Goal: Transaction & Acquisition: Purchase product/service

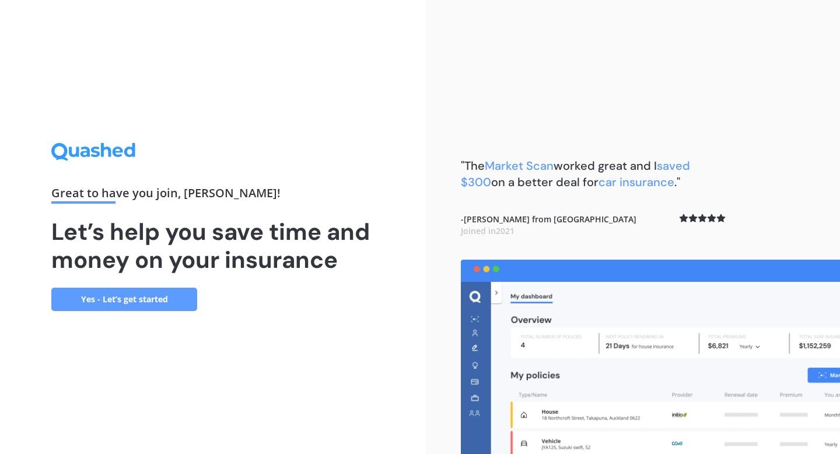
click at [122, 299] on link "Yes - Let’s get started" at bounding box center [124, 299] width 146 height 23
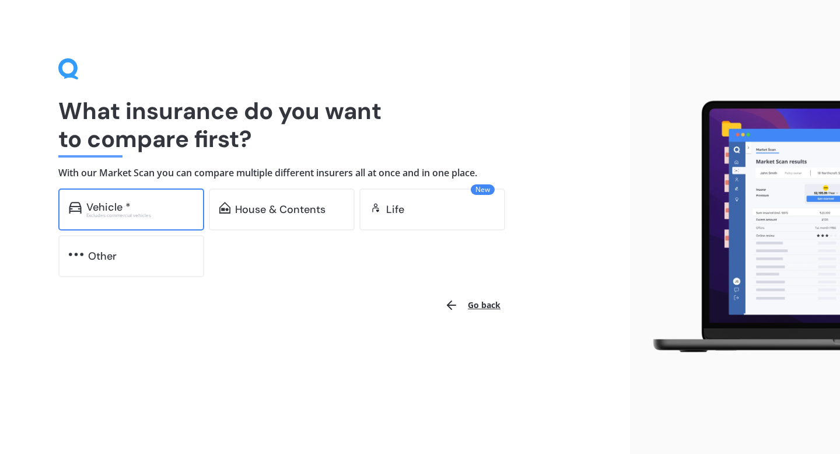
click at [148, 207] on div "Vehicle *" at bounding box center [139, 207] width 107 height 12
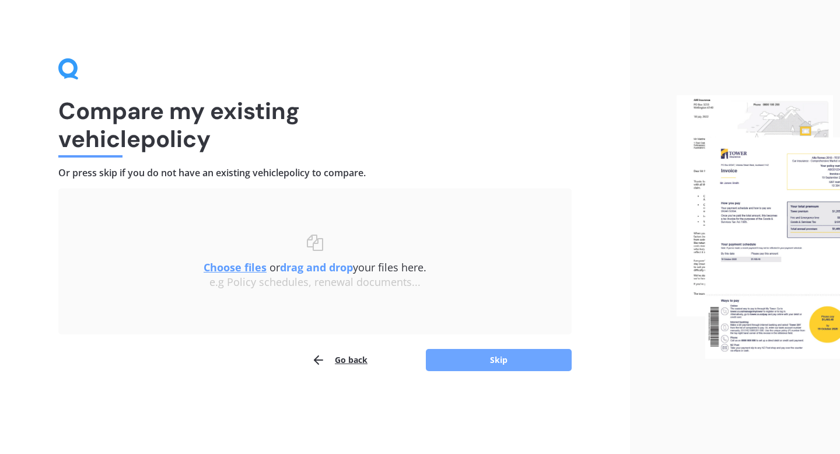
click at [517, 357] on button "Skip" at bounding box center [499, 360] width 146 height 22
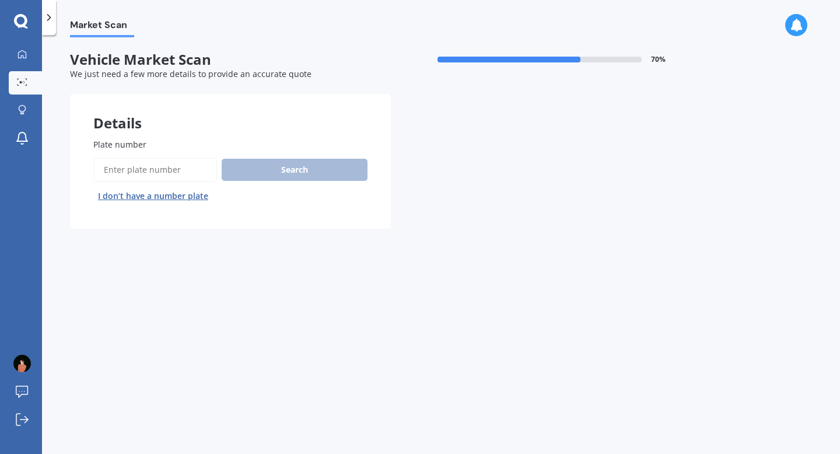
click at [138, 169] on input "Plate number" at bounding box center [155, 169] width 124 height 24
type input "LED66"
click at [322, 165] on button "Search" at bounding box center [295, 170] width 146 height 22
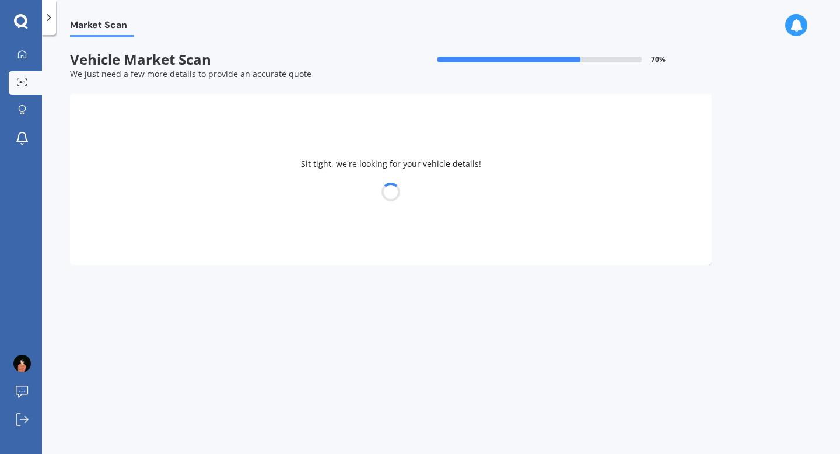
select select "MAZDA"
select select "AXELA"
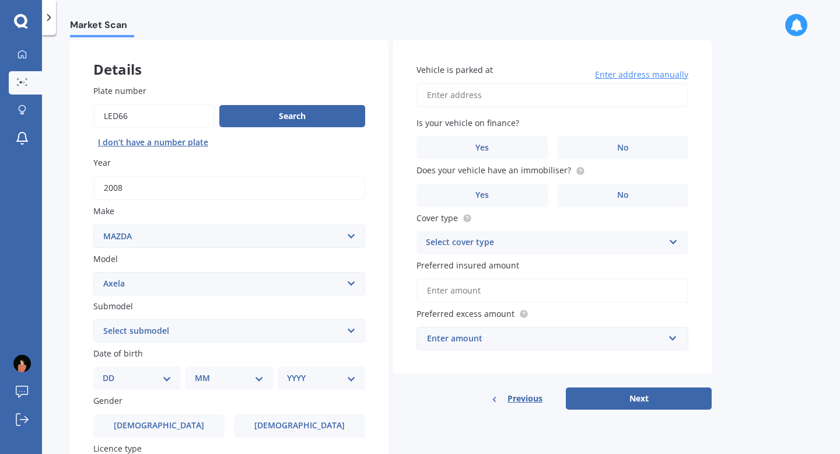
scroll to position [58, 0]
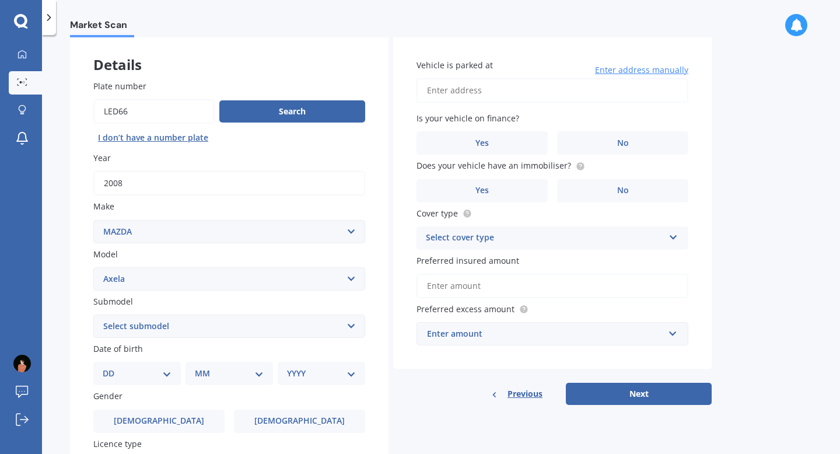
click at [315, 320] on select "Select submodel (All other) 2.3 Sporthatch 2.3 turbo Hatchback Hatchback turbo …" at bounding box center [229, 325] width 272 height 23
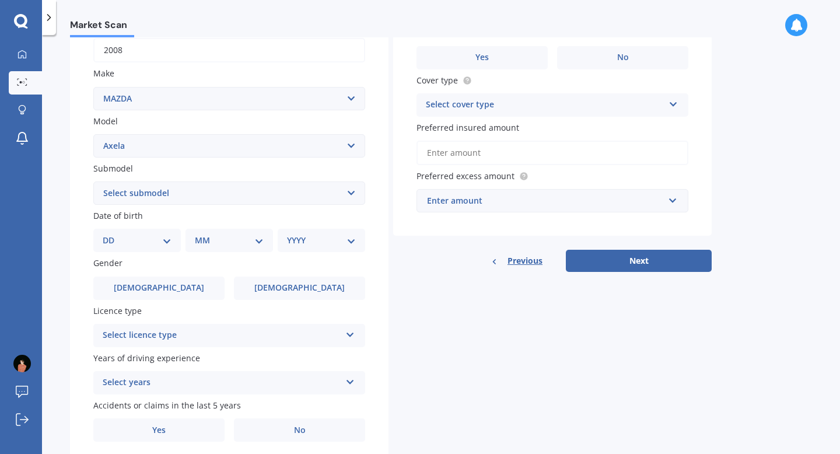
scroll to position [193, 0]
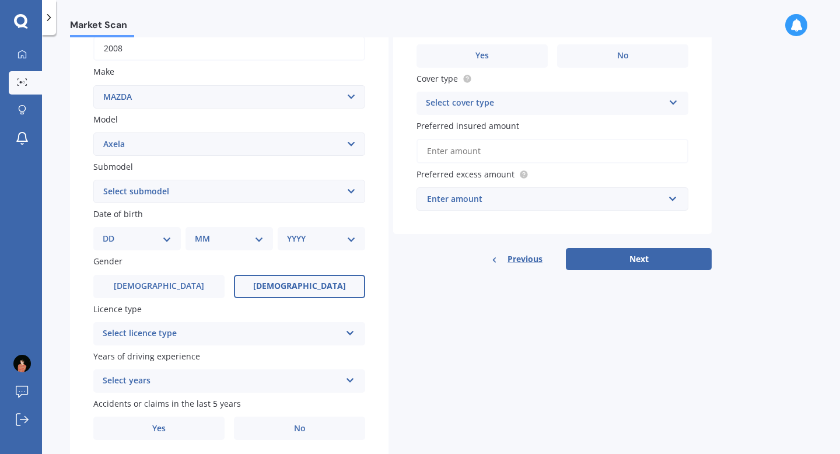
click at [285, 279] on label "[DEMOGRAPHIC_DATA]" at bounding box center [299, 286] width 131 height 23
click at [0, 0] on input "[DEMOGRAPHIC_DATA]" at bounding box center [0, 0] width 0 height 0
click at [168, 243] on select "DD 01 02 03 04 05 06 07 08 09 10 11 12 13 14 15 16 17 18 19 20 21 22 23 24 25 2…" at bounding box center [137, 238] width 69 height 13
select select "02"
click at [112, 234] on select "DD 01 02 03 04 05 06 07 08 09 10 11 12 13 14 15 16 17 18 19 20 21 22 23 24 25 2…" at bounding box center [137, 238] width 69 height 13
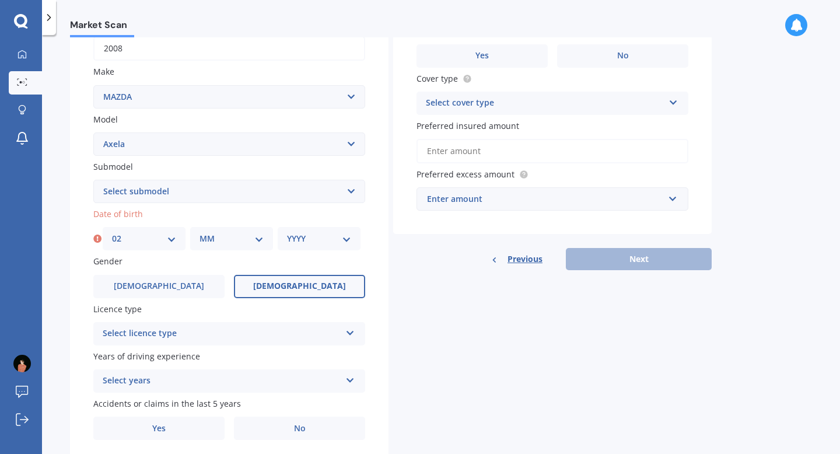
click at [197, 254] on div "Plate number Search I don’t have a number plate Year [DATE] Make Select make AC…" at bounding box center [229, 193] width 318 height 542
click at [202, 248] on div "MM 01 02 03 04 05 06 07 08 09 10 11 12" at bounding box center [231, 238] width 83 height 23
click at [226, 243] on select "MM 01 02 03 04 05 06 07 08 09 10 11 12" at bounding box center [231, 238] width 64 height 13
select select "08"
click at [199, 234] on select "MM 01 02 03 04 05 06 07 08 09 10 11 12" at bounding box center [231, 238] width 64 height 13
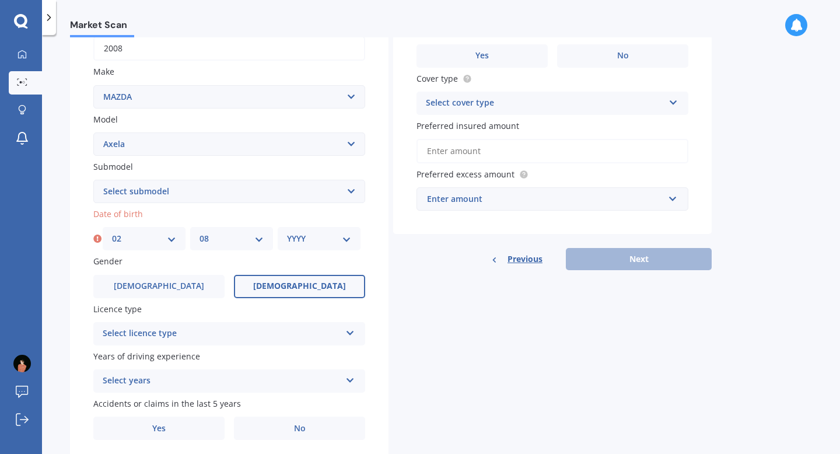
click at [303, 249] on div "YYYY 2025 2024 2023 2022 2021 2020 2019 2018 2017 2016 2015 2014 2013 2012 2011…" at bounding box center [319, 238] width 83 height 23
click at [303, 244] on select "YYYY 2025 2024 2023 2022 2021 2020 2019 2018 2017 2016 2015 2014 2013 2012 2011…" at bounding box center [319, 238] width 64 height 13
select select "2003"
click at [287, 234] on select "YYYY 2025 2024 2023 2022 2021 2020 2019 2018 2017 2016 2015 2014 2013 2012 2011…" at bounding box center [319, 238] width 64 height 13
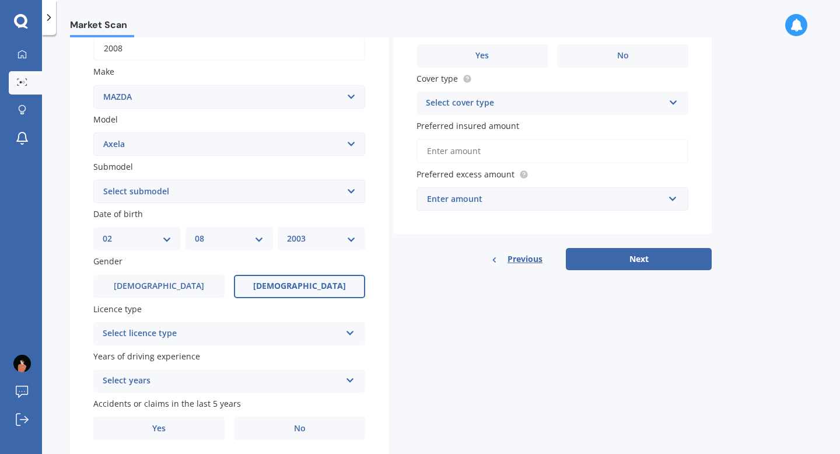
click at [254, 341] on div "Select licence type" at bounding box center [222, 334] width 238 height 14
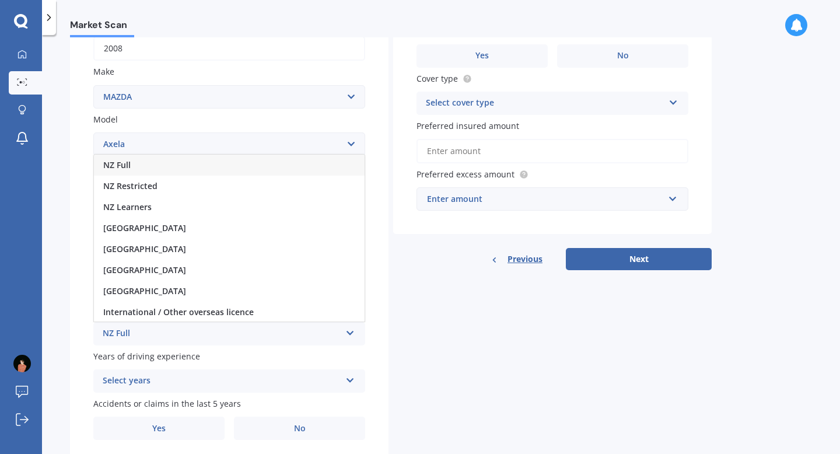
click at [139, 169] on div "NZ Full" at bounding box center [229, 165] width 271 height 21
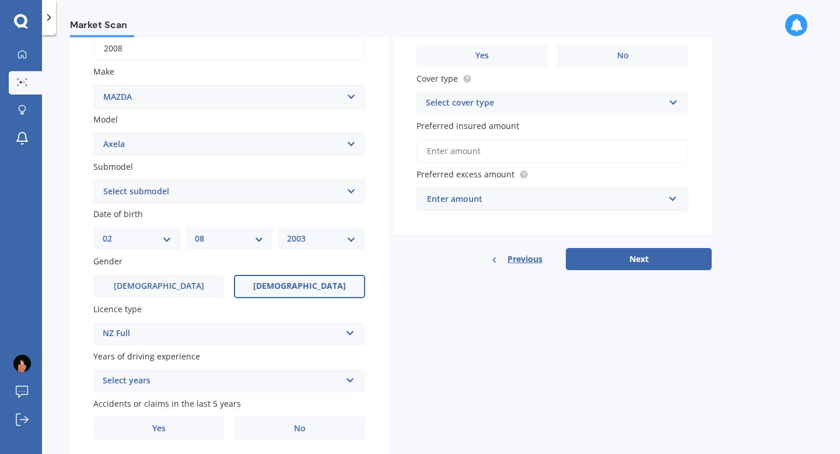
click at [155, 378] on div "Select years" at bounding box center [222, 381] width 238 height 14
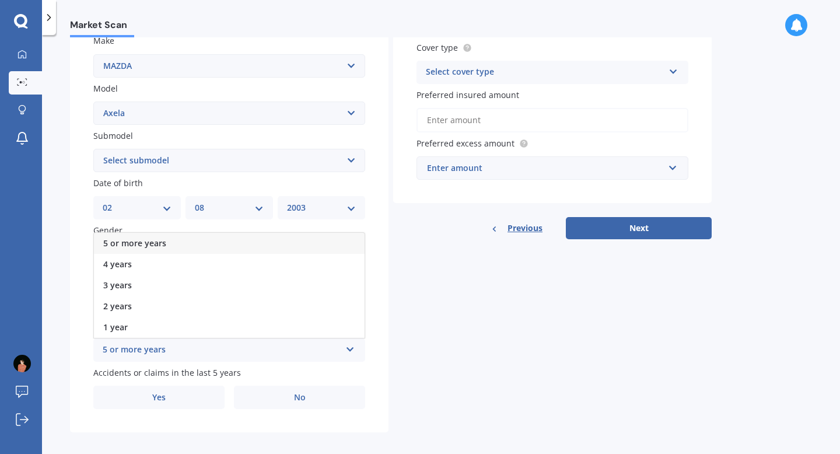
scroll to position [233, 0]
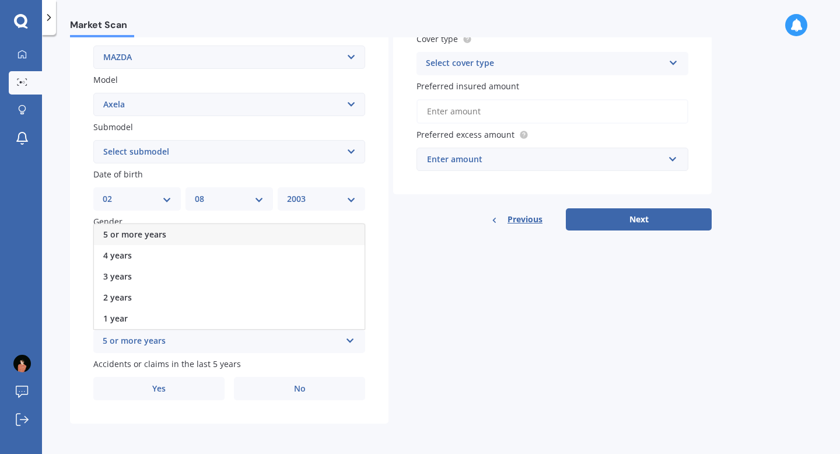
click at [155, 227] on div "5 or more years" at bounding box center [229, 234] width 271 height 21
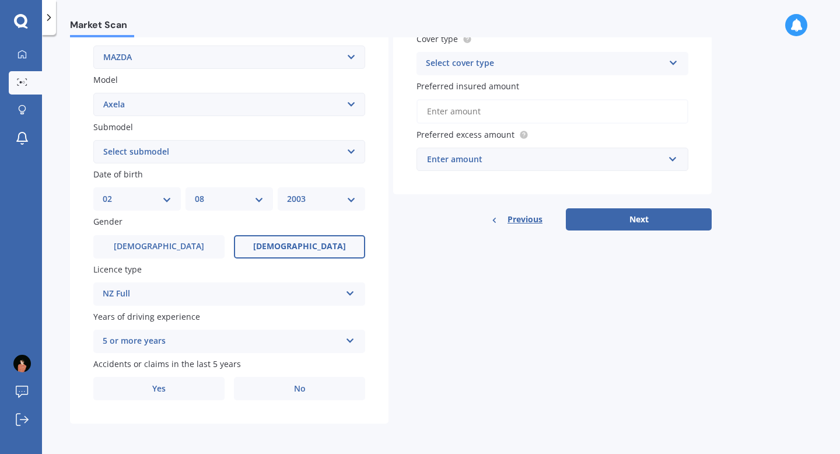
scroll to position [236, 0]
click at [200, 378] on label "Yes" at bounding box center [158, 388] width 131 height 23
click at [0, 0] on input "Yes" at bounding box center [0, 0] width 0 height 0
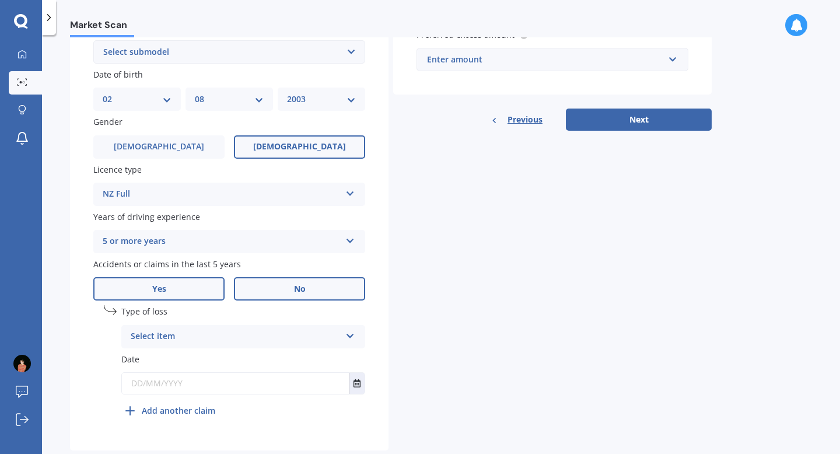
scroll to position [347, 0]
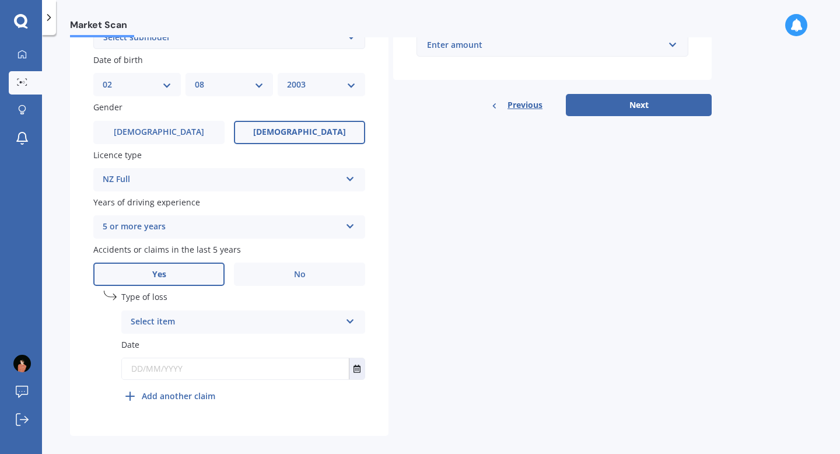
click at [257, 329] on div "Select item" at bounding box center [236, 322] width 210 height 14
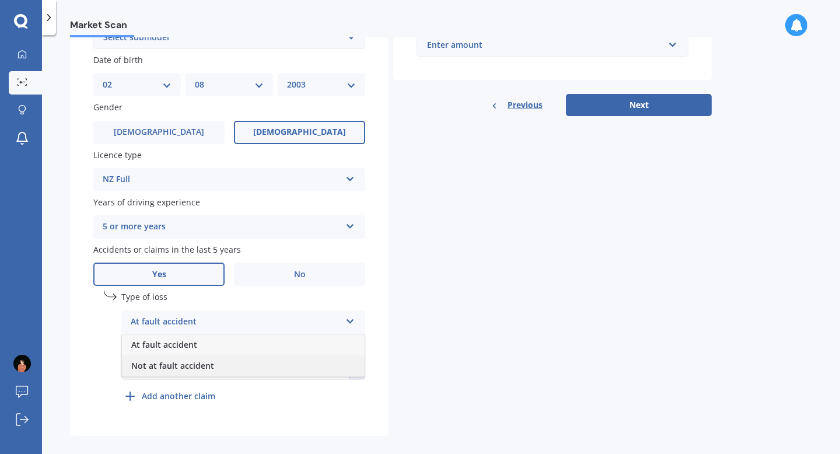
click at [192, 371] on span "Not at fault accident" at bounding box center [172, 365] width 83 height 11
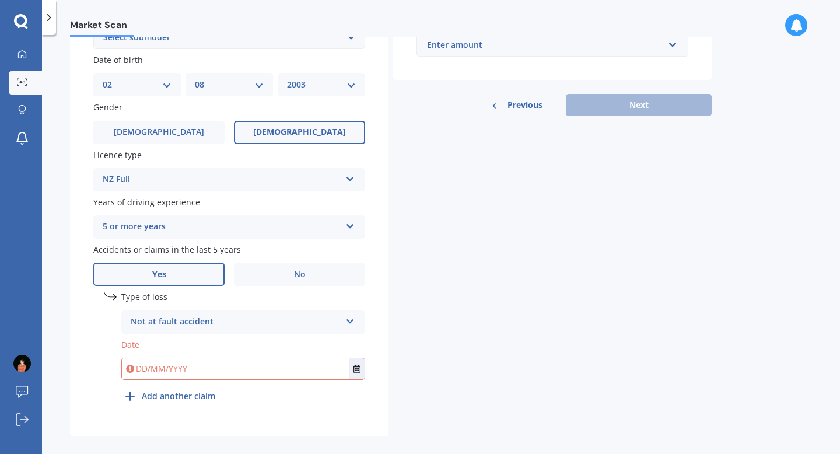
click at [218, 369] on input "text" at bounding box center [235, 368] width 227 height 21
type input "[DATE]"
click at [388, 379] on div "Details Plate number Search I don’t have a number plate Year [DATE] Make Select…" at bounding box center [390, 91] width 641 height 689
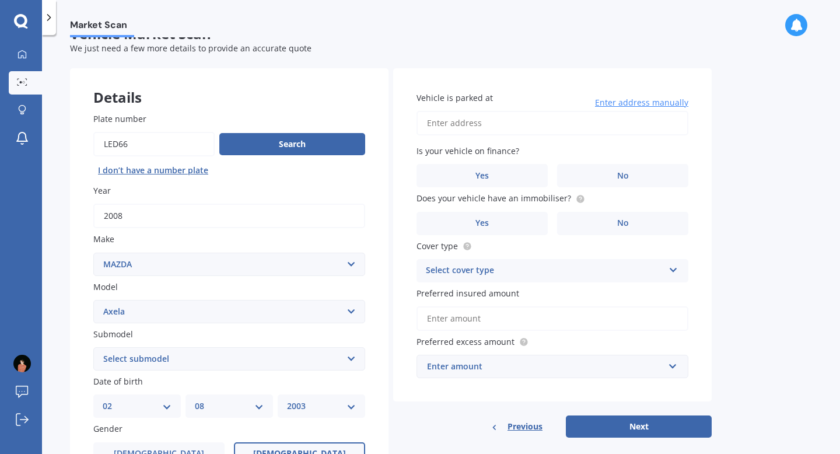
scroll to position [22, 0]
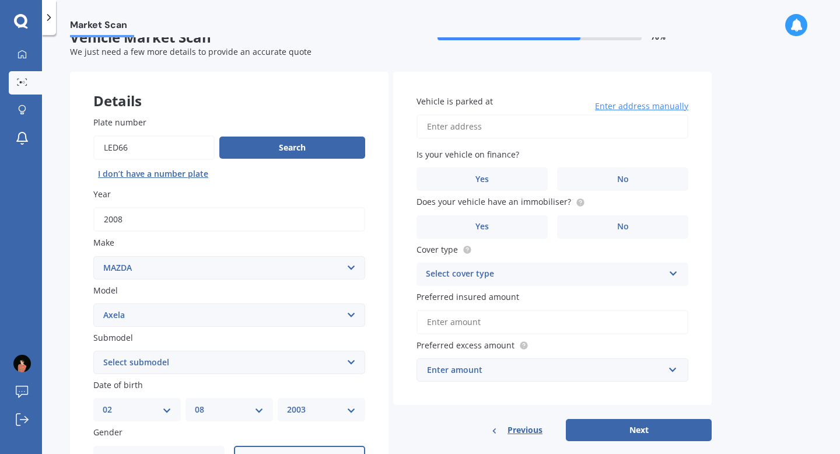
click at [489, 121] on input "Vehicle is parked at" at bounding box center [552, 126] width 272 height 24
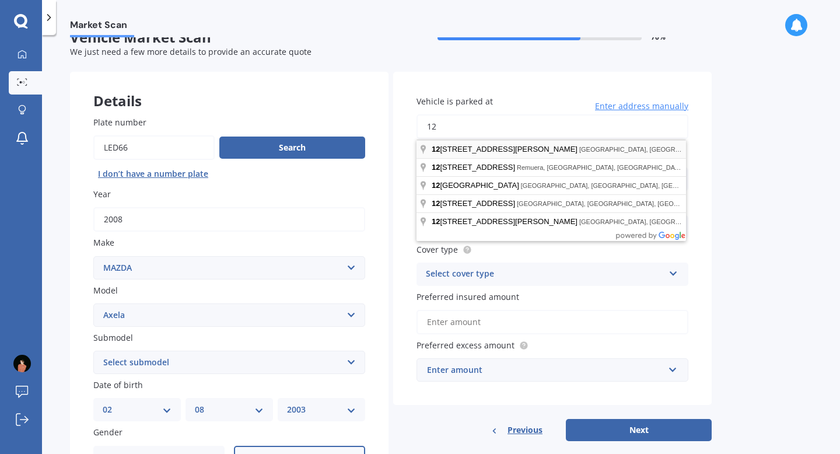
type input "[STREET_ADDRESS]"
click at [614, 135] on input "[STREET_ADDRESS]" at bounding box center [552, 126] width 272 height 24
click at [751, 147] on div "Market Scan Vehicle Market Scan 70 % We just need a few more details to provide…" at bounding box center [441, 246] width 798 height 419
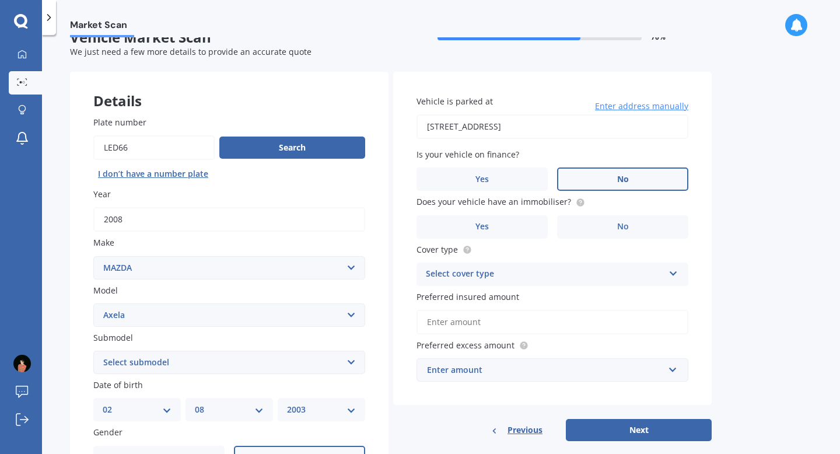
click at [604, 188] on label "No" at bounding box center [622, 178] width 131 height 23
click at [0, 0] on input "No" at bounding box center [0, 0] width 0 height 0
click at [596, 227] on label "No" at bounding box center [622, 226] width 131 height 23
click at [0, 0] on input "No" at bounding box center [0, 0] width 0 height 0
click at [503, 240] on div "Vehicle is parked at [STREET_ADDRESS] Enter address manually Is your vehicle on…" at bounding box center [552, 239] width 318 height 334
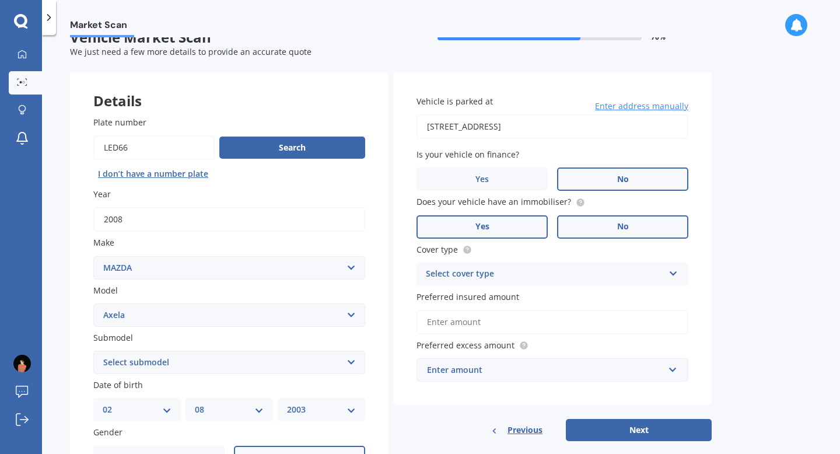
click at [513, 230] on label "Yes" at bounding box center [481, 226] width 131 height 23
click at [0, 0] on input "Yes" at bounding box center [0, 0] width 0 height 0
click at [493, 275] on div "Select cover type" at bounding box center [545, 274] width 238 height 14
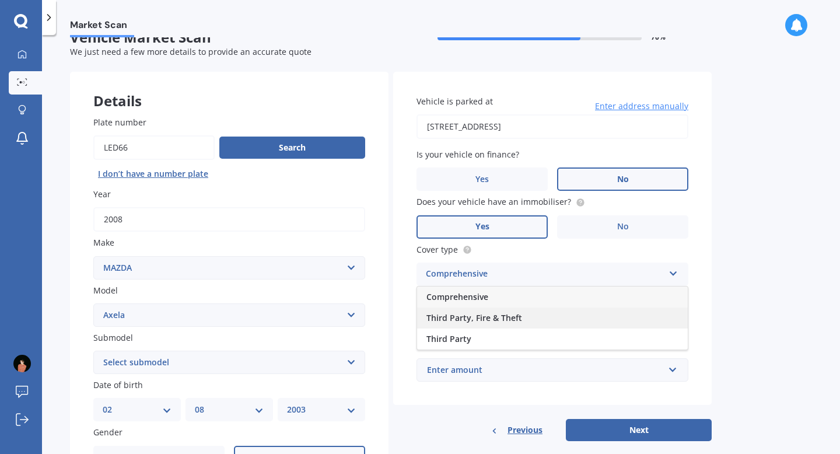
click at [495, 322] on span "Third Party, Fire & Theft" at bounding box center [474, 317] width 96 height 11
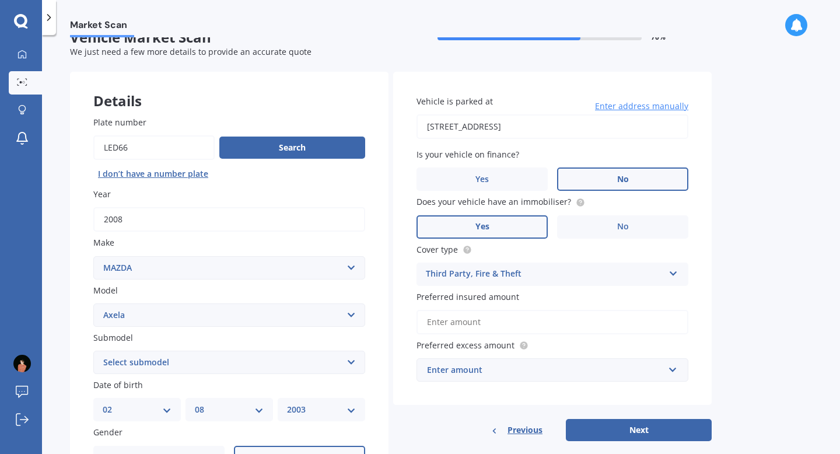
click at [521, 325] on input "Preferred insured amount" at bounding box center [552, 322] width 272 height 24
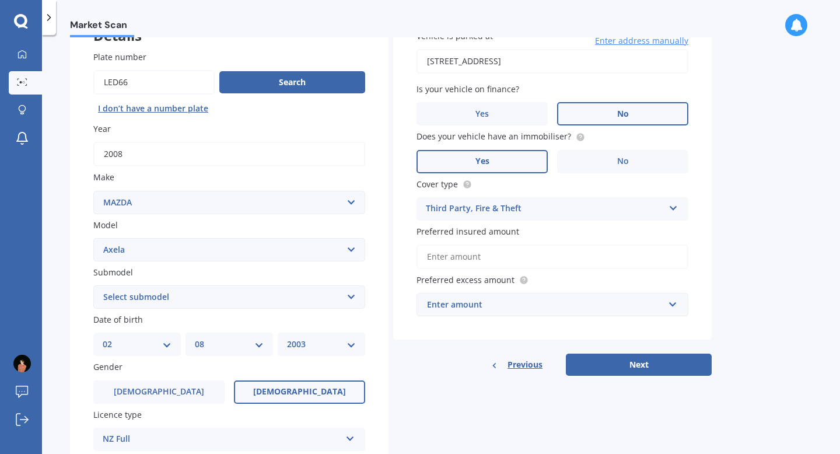
scroll to position [88, 0]
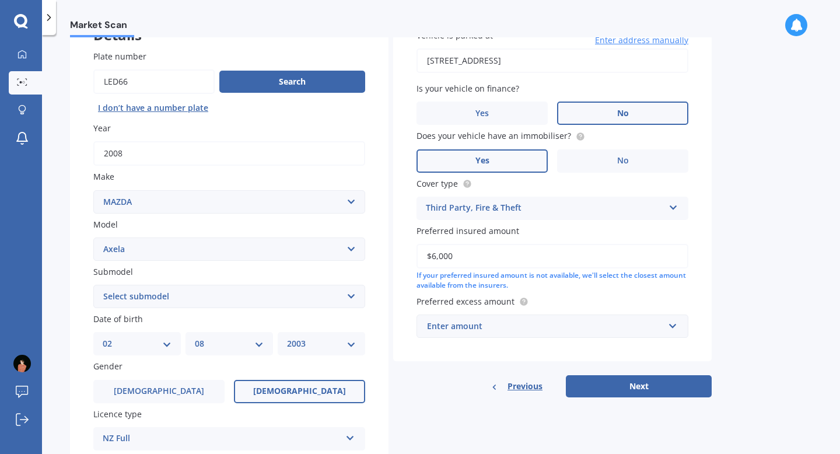
type input "$6,000"
click at [471, 322] on div "Enter amount" at bounding box center [545, 326] width 237 height 13
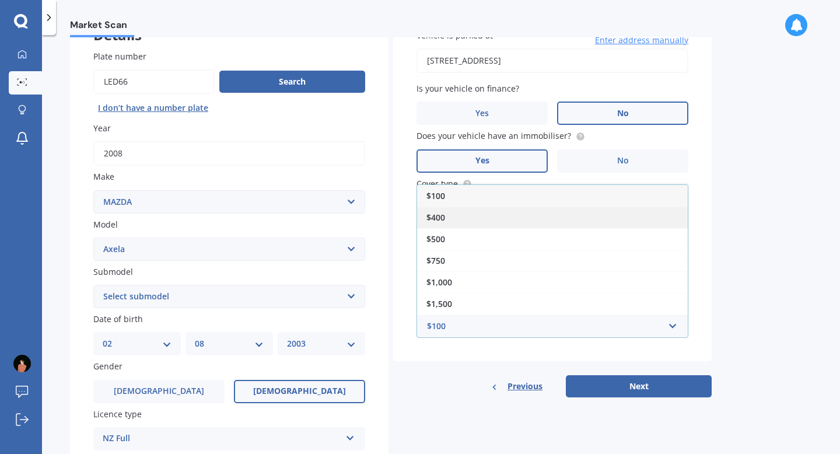
click at [450, 220] on div "$400" at bounding box center [552, 217] width 271 height 22
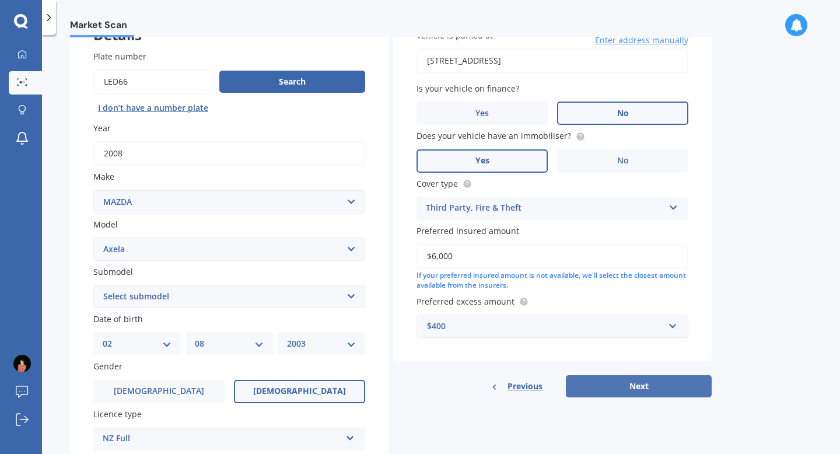
click at [602, 395] on button "Next" at bounding box center [639, 386] width 146 height 22
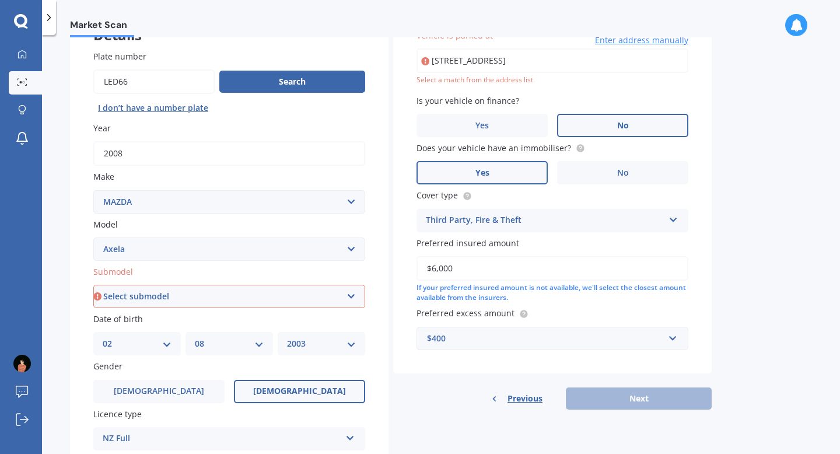
click at [503, 68] on input "[STREET_ADDRESS]" at bounding box center [552, 60] width 272 height 24
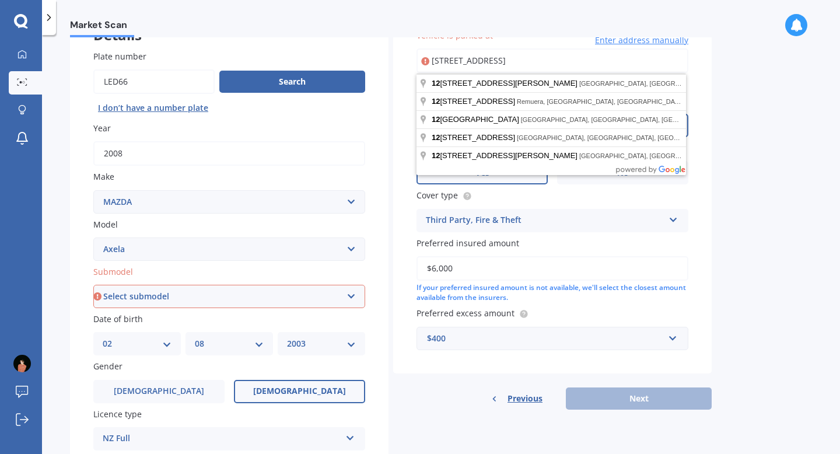
drag, startPoint x: 585, startPoint y: 62, endPoint x: 493, endPoint y: 62, distance: 92.1
click at [493, 62] on input "[STREET_ADDRESS]" at bounding box center [552, 60] width 272 height 24
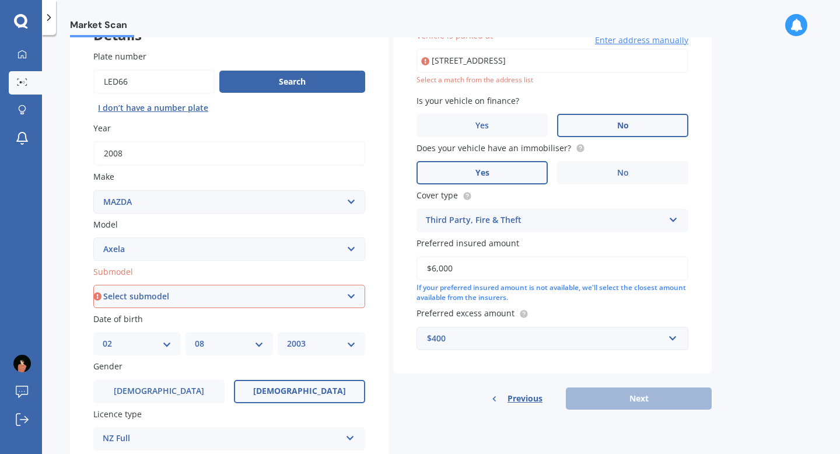
type input "[STREET_ADDRESS]"
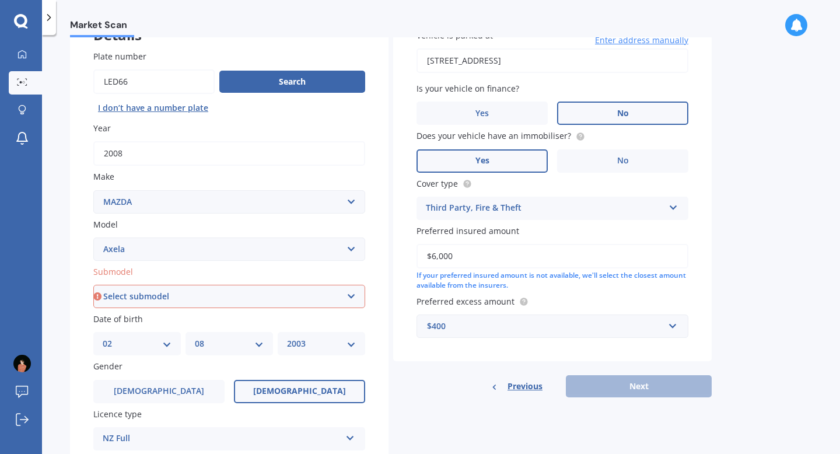
click at [630, 393] on div "Previous Next" at bounding box center [552, 386] width 318 height 22
click at [634, 388] on div "Previous Next" at bounding box center [552, 386] width 318 height 22
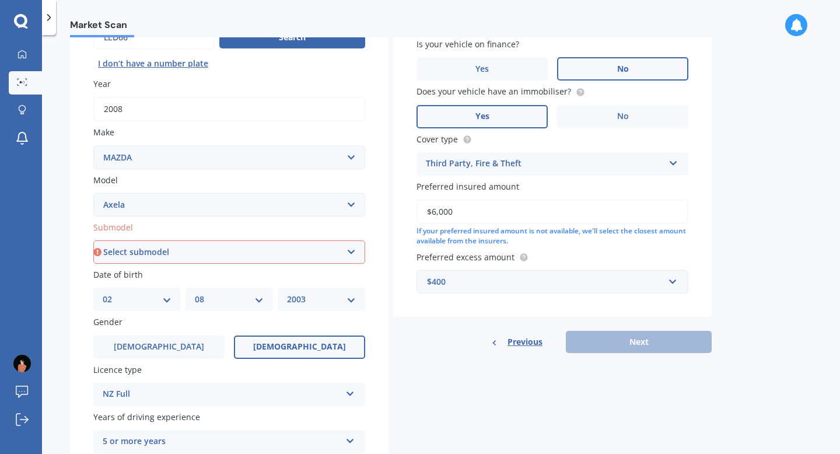
scroll to position [137, 0]
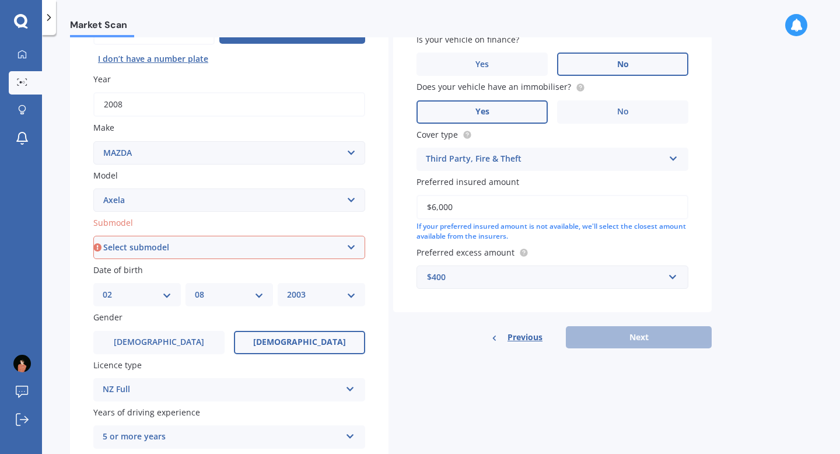
click at [211, 244] on select "Select submodel (All other) 2.3 Sporthatch 2.3 turbo Hatchback Hatchback turbo …" at bounding box center [229, 247] width 272 height 23
select select "(ALL OTHER)"
click at [93, 237] on select "Select submodel (All other) 2.3 Sporthatch 2.3 turbo Hatchback Hatchback turbo …" at bounding box center [229, 247] width 272 height 23
click at [185, 249] on select "Select submodel (All other) 2.3 Sporthatch 2.3 turbo Hatchback Hatchback turbo …" at bounding box center [229, 247] width 272 height 23
click at [93, 237] on select "Select submodel (All other) 2.3 Sporthatch 2.3 turbo Hatchback Hatchback turbo …" at bounding box center [229, 247] width 272 height 23
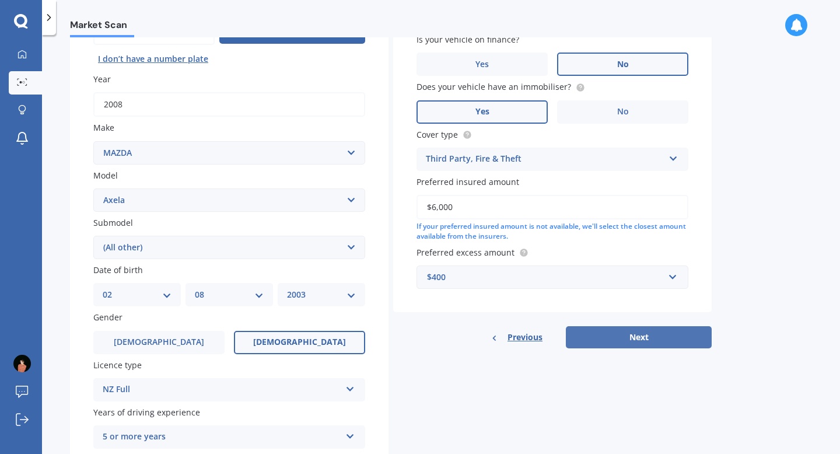
click at [621, 332] on button "Next" at bounding box center [639, 337] width 146 height 22
select select "02"
select select "08"
select select "2003"
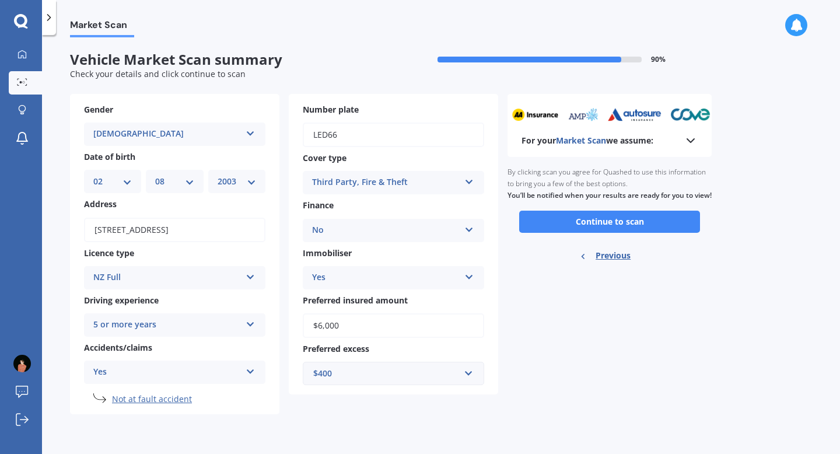
scroll to position [0, 0]
click at [569, 232] on button "Continue to scan" at bounding box center [609, 222] width 181 height 22
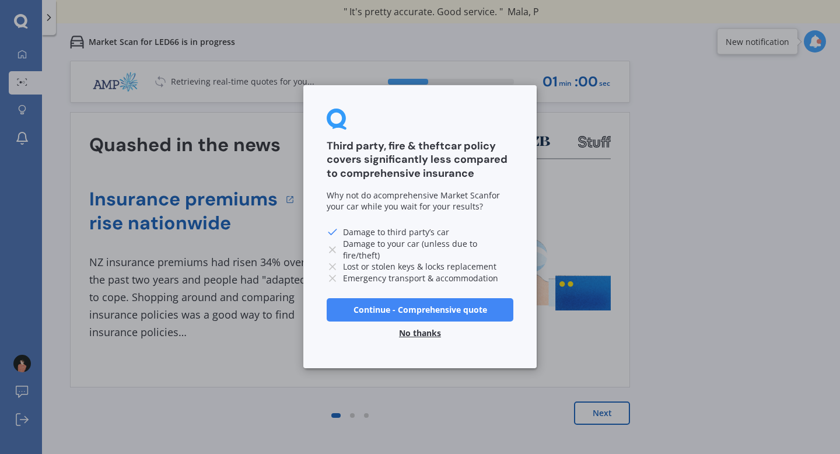
click at [419, 335] on button "No thanks" at bounding box center [420, 333] width 56 height 23
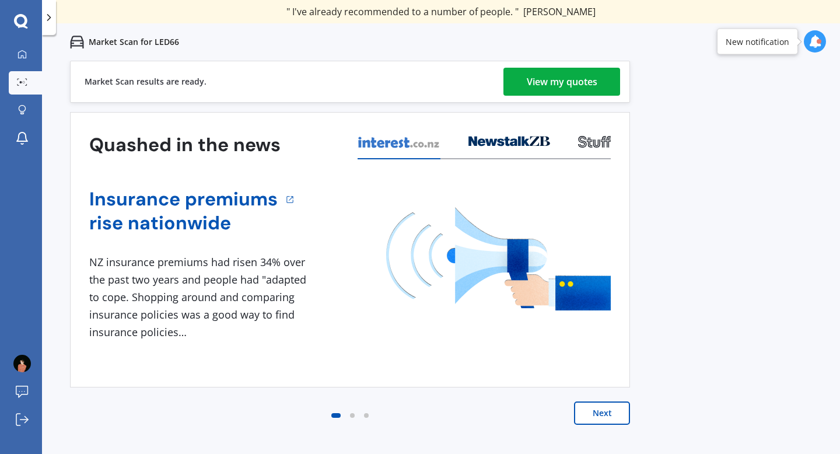
click at [563, 87] on div "View my quotes" at bounding box center [562, 82] width 71 height 28
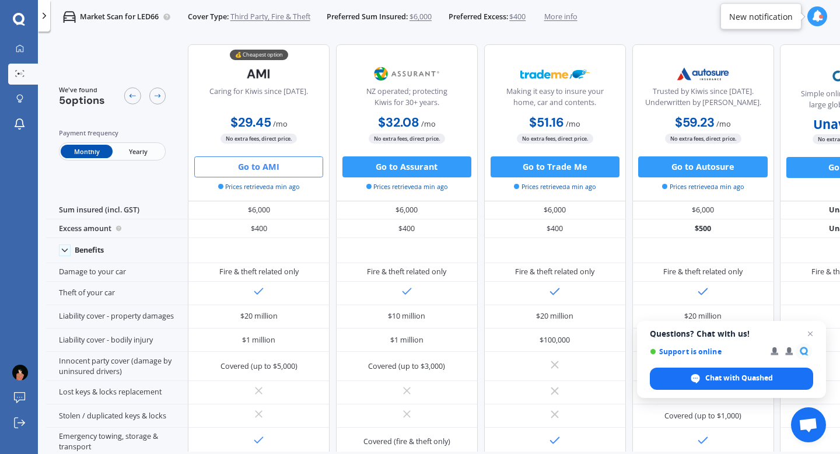
click at [300, 170] on button "Go to AMI" at bounding box center [258, 166] width 129 height 21
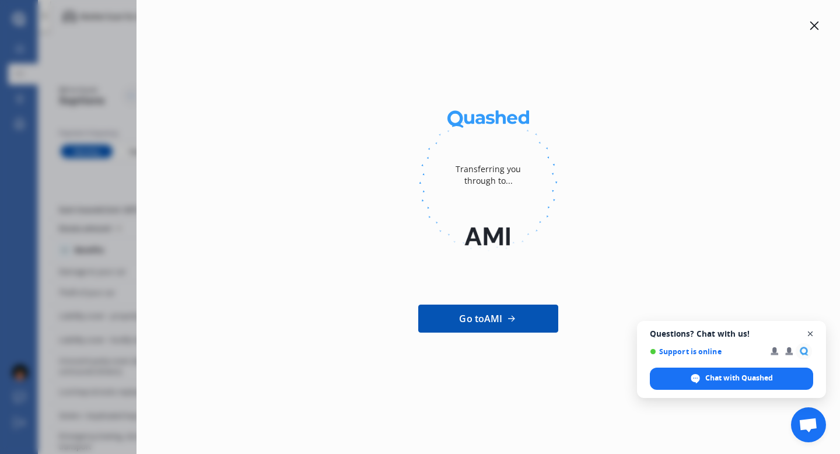
click at [807, 332] on span "Open chat" at bounding box center [810, 334] width 15 height 15
